Goal: Navigation & Orientation: Find specific page/section

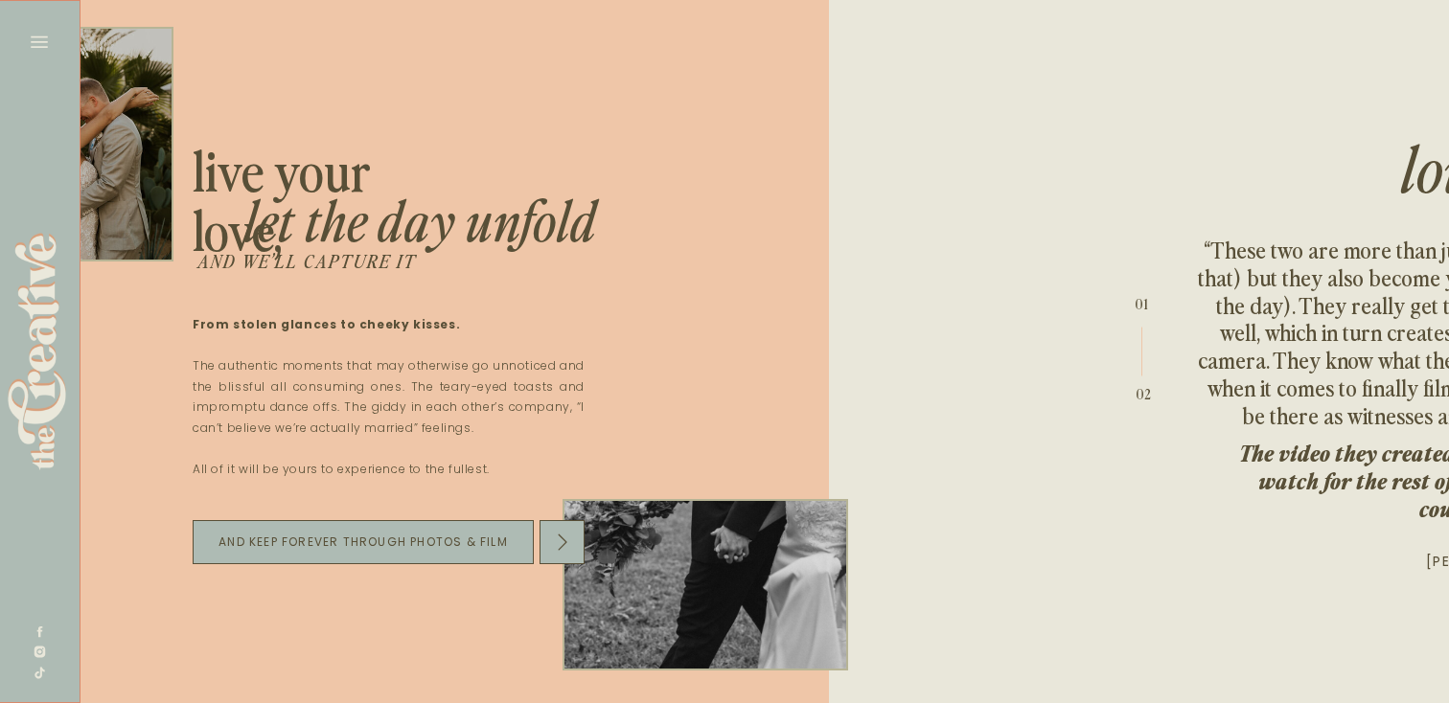
scroll to position [0, 6068]
click at [42, 43] on icon at bounding box center [39, 42] width 27 height 27
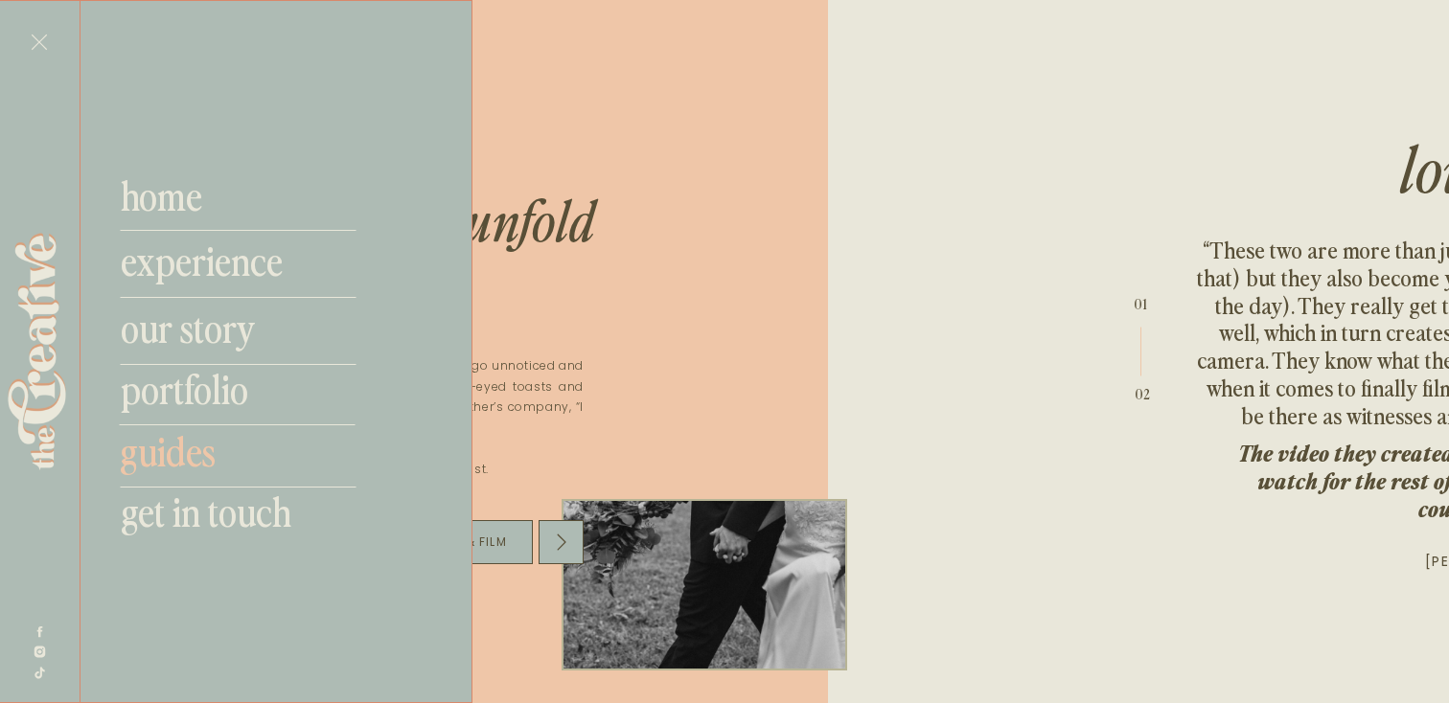
click at [206, 461] on nav "guides" at bounding box center [246, 450] width 253 height 46
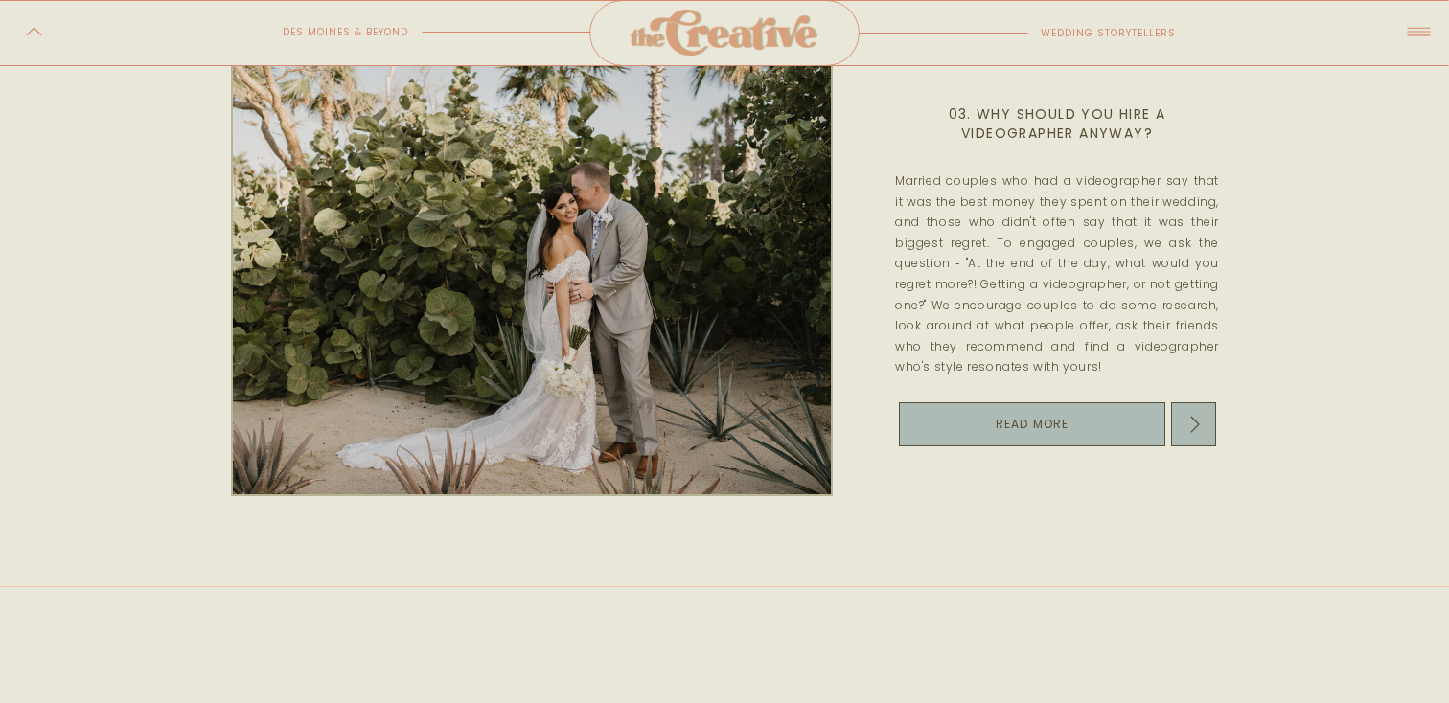
scroll to position [1253, 0]
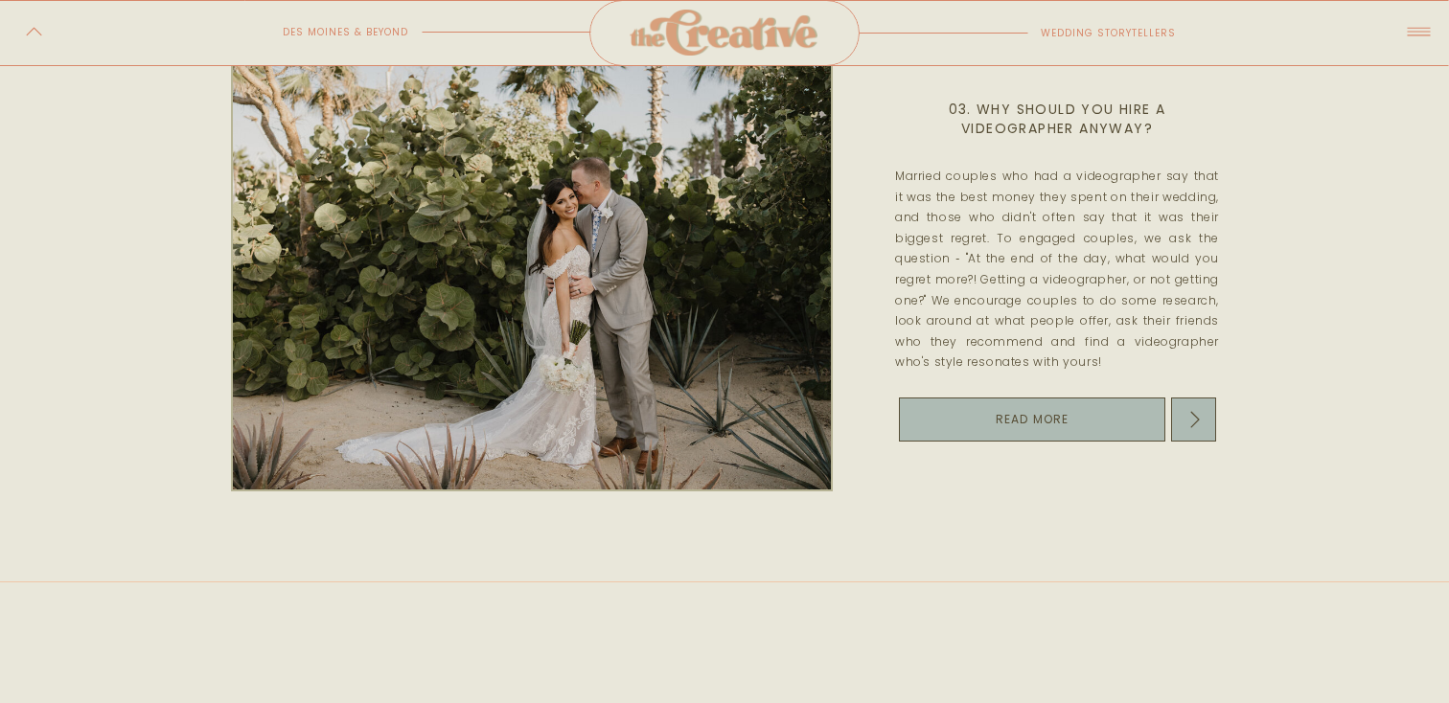
click at [1002, 403] on div at bounding box center [1032, 420] width 266 height 44
